Goal: Check status: Check status

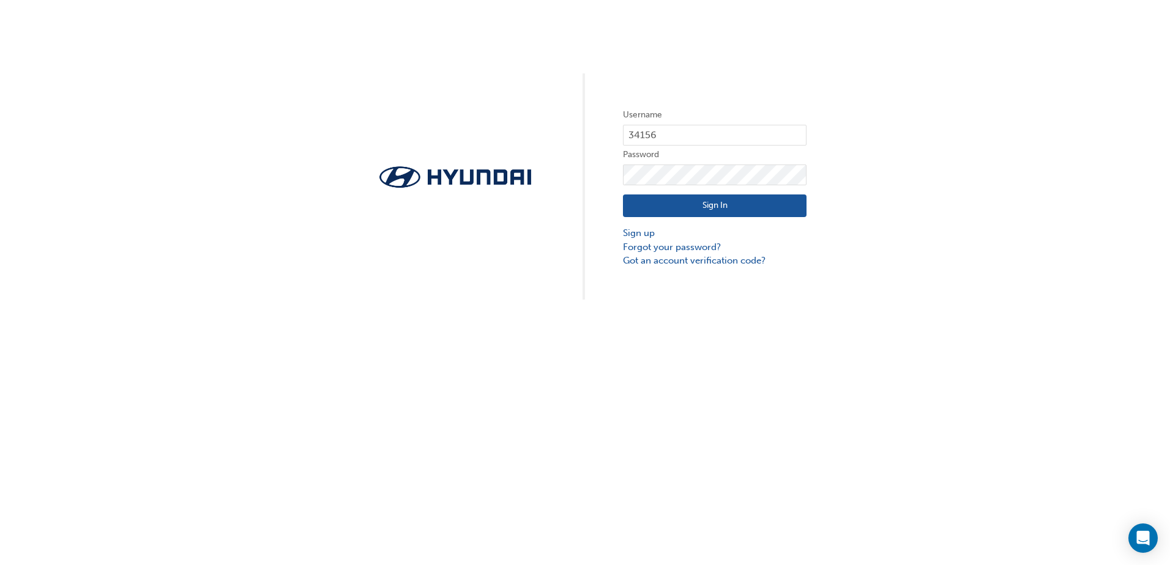
click at [696, 201] on button "Sign In" at bounding box center [715, 206] width 184 height 23
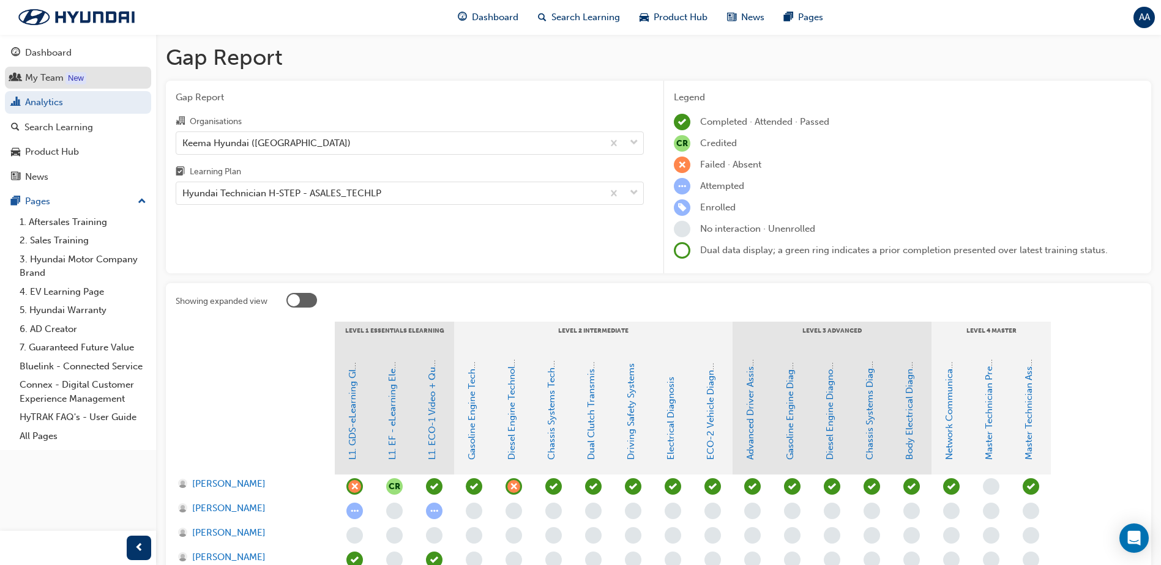
click at [59, 80] on div "My Team" at bounding box center [44, 78] width 39 height 14
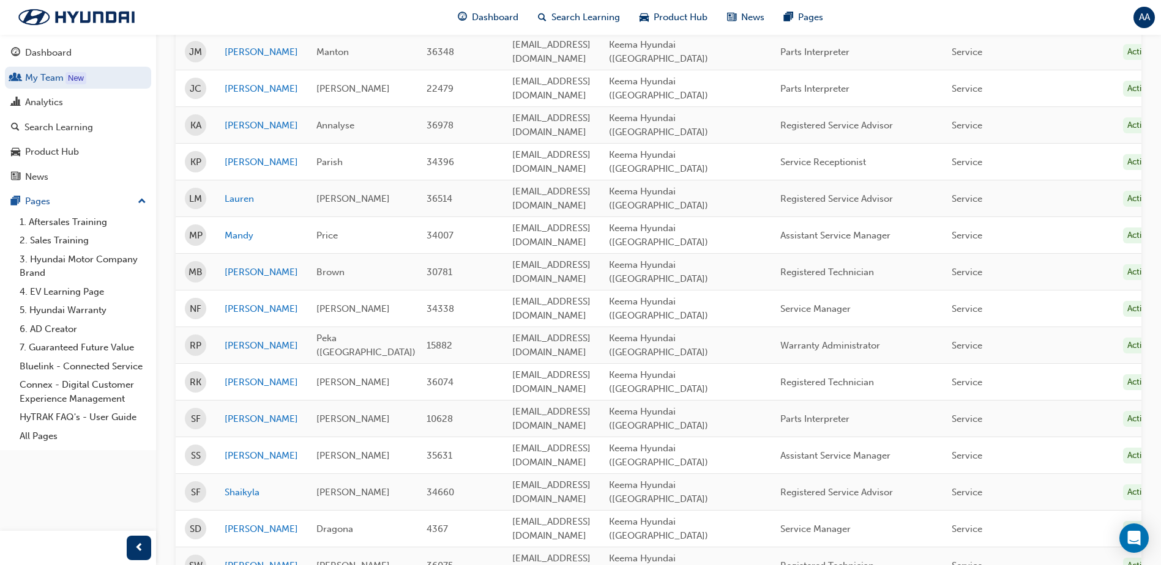
scroll to position [950, 0]
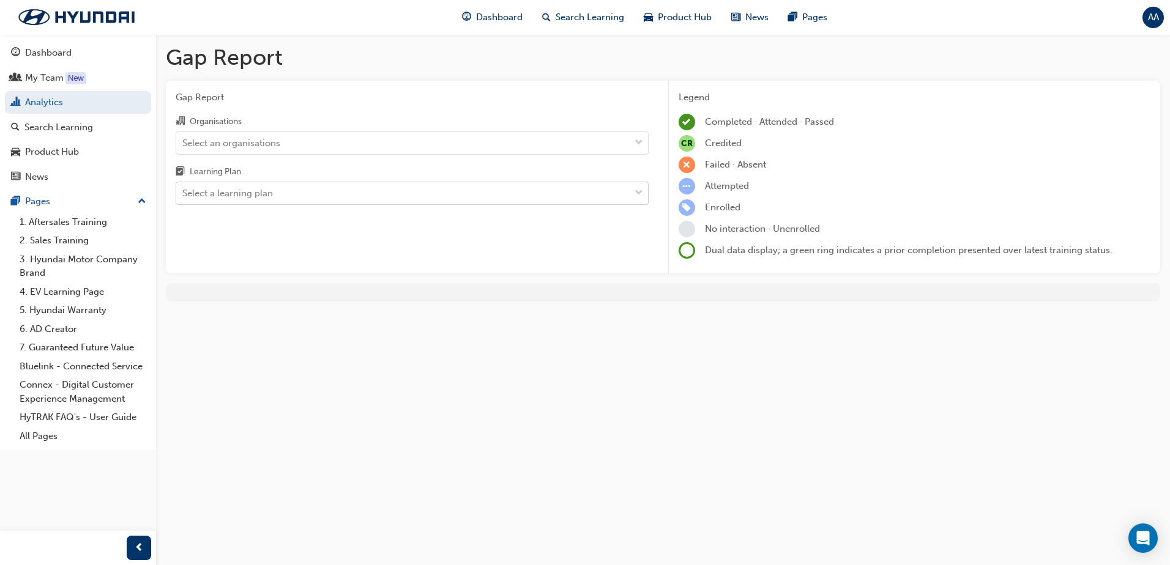
click at [340, 183] on div "Select a learning plan" at bounding box center [402, 193] width 453 height 21
click at [184, 188] on input "Learning Plan Select a learning plan" at bounding box center [182, 193] width 1 height 10
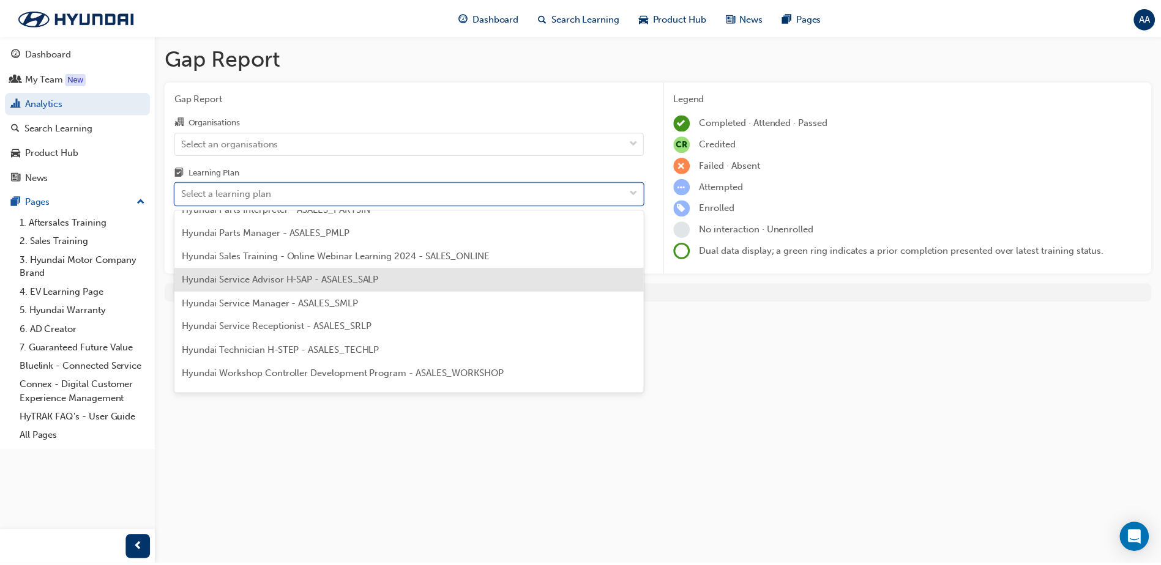
scroll to position [367, 0]
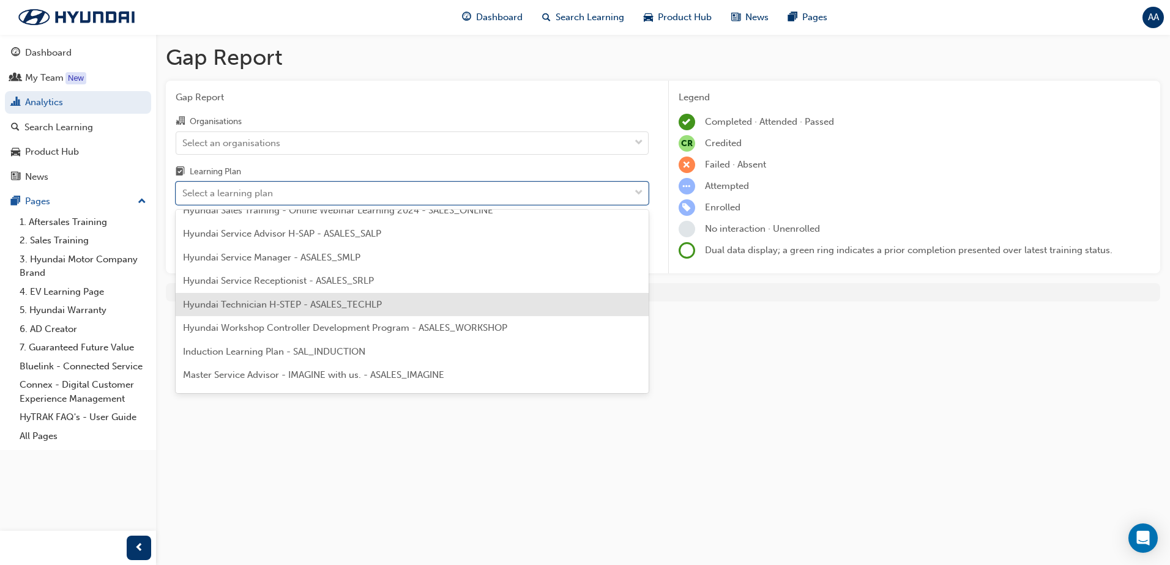
click at [304, 305] on span "Hyundai Technician H-STEP - ASALES_TECHLP" at bounding box center [282, 304] width 199 height 11
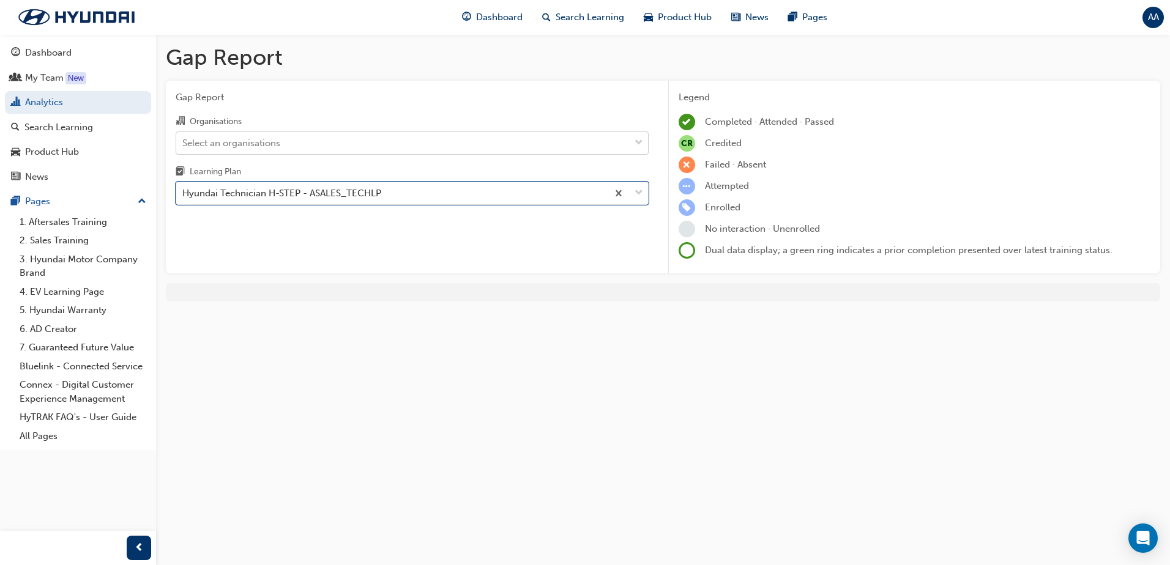
click at [339, 144] on div "Select an organisations" at bounding box center [402, 142] width 453 height 21
click at [184, 144] on input "Organisations Select an organisations" at bounding box center [182, 142] width 1 height 10
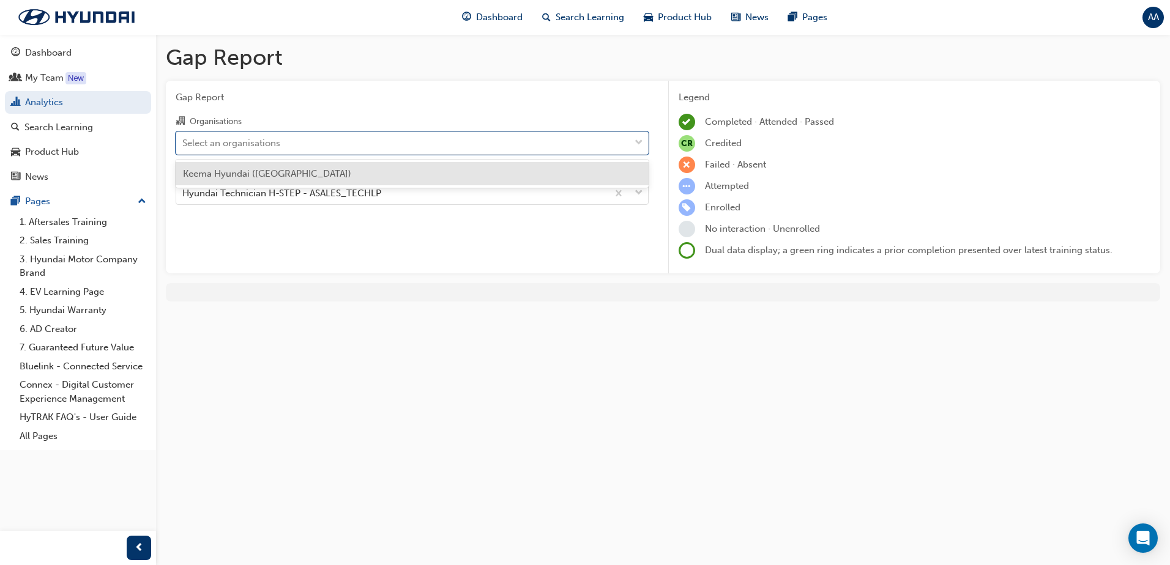
click at [360, 173] on div "Keema Hyundai ([GEOGRAPHIC_DATA])" at bounding box center [412, 174] width 473 height 24
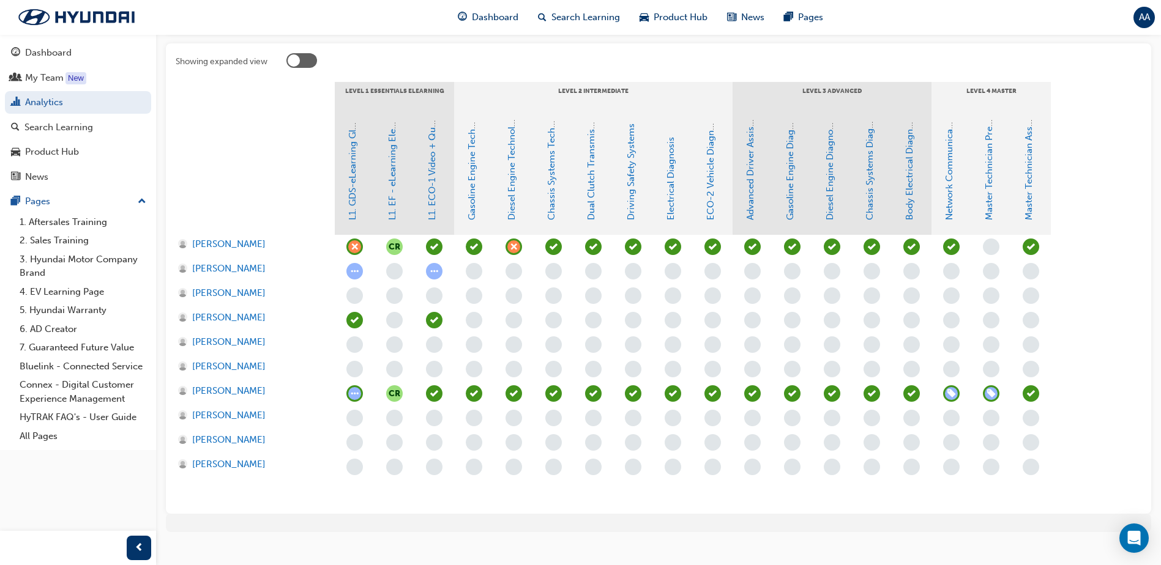
scroll to position [245, 0]
